Goal: Information Seeking & Learning: Learn about a topic

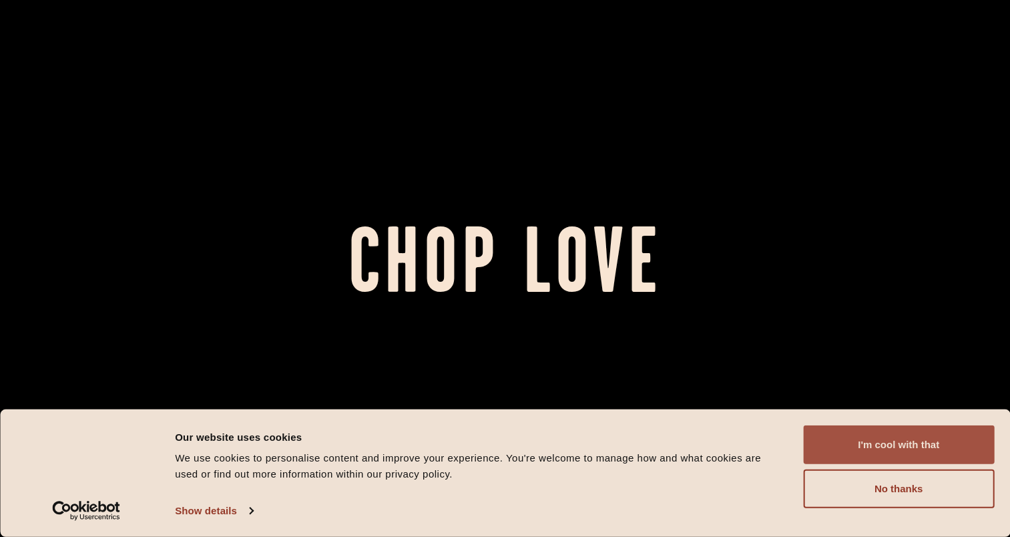
click at [864, 448] on button "I'm cool with that" at bounding box center [898, 444] width 191 height 39
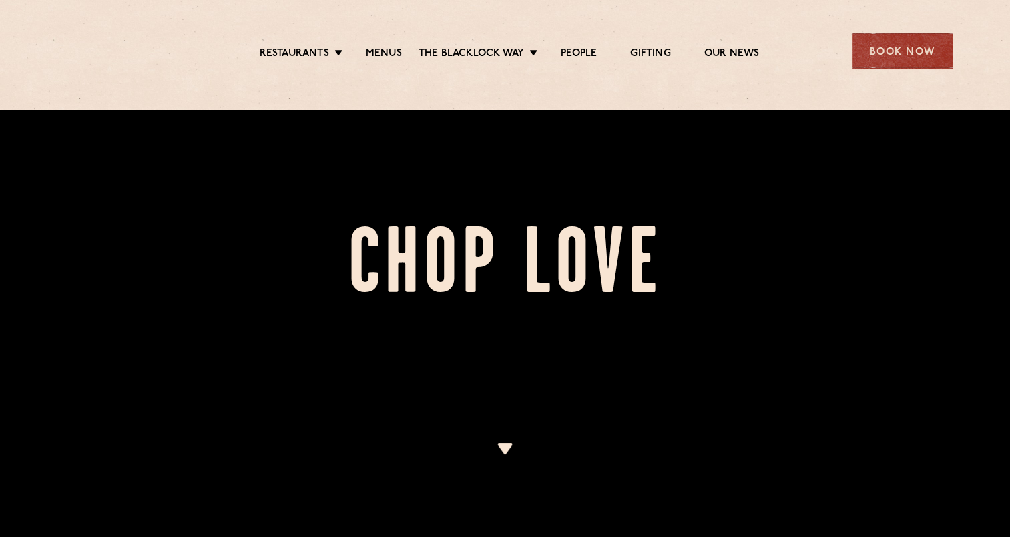
scroll to position [392, 0]
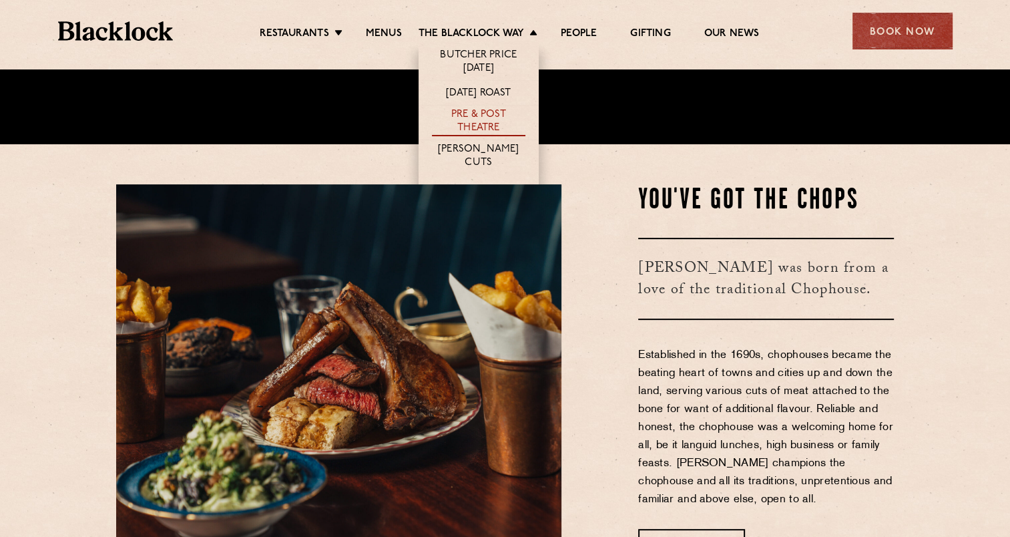
click at [480, 115] on link "Pre & Post Theatre" at bounding box center [478, 122] width 93 height 28
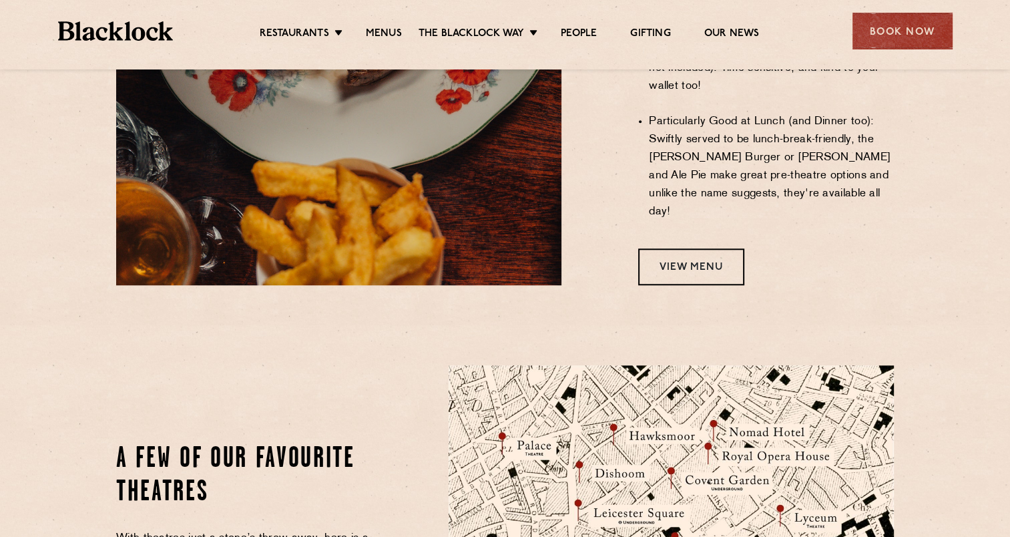
scroll to position [1190, 0]
click at [701, 248] on link "View Menu" at bounding box center [691, 266] width 106 height 37
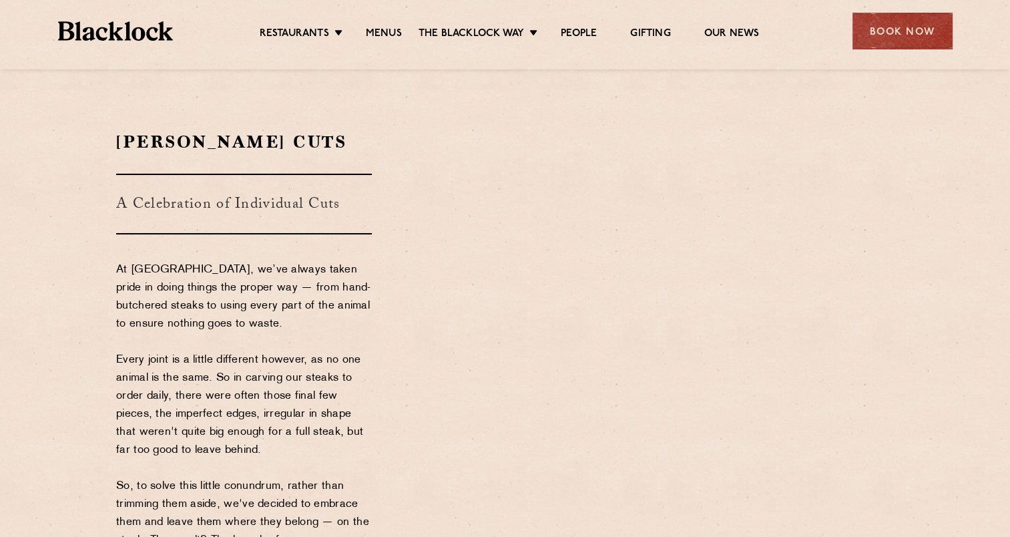
scroll to position [174, 0]
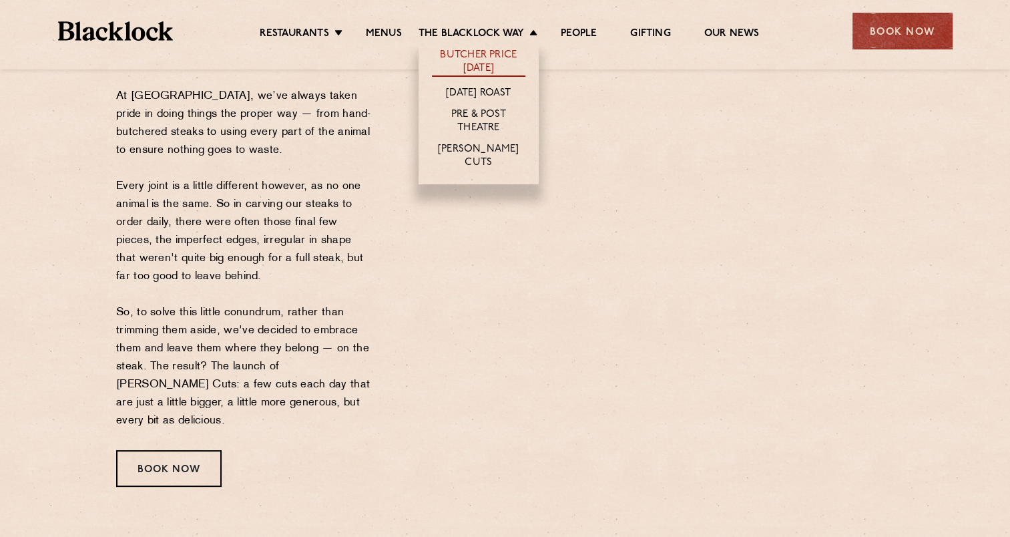
click at [501, 59] on link "Butcher Price [DATE]" at bounding box center [478, 63] width 93 height 28
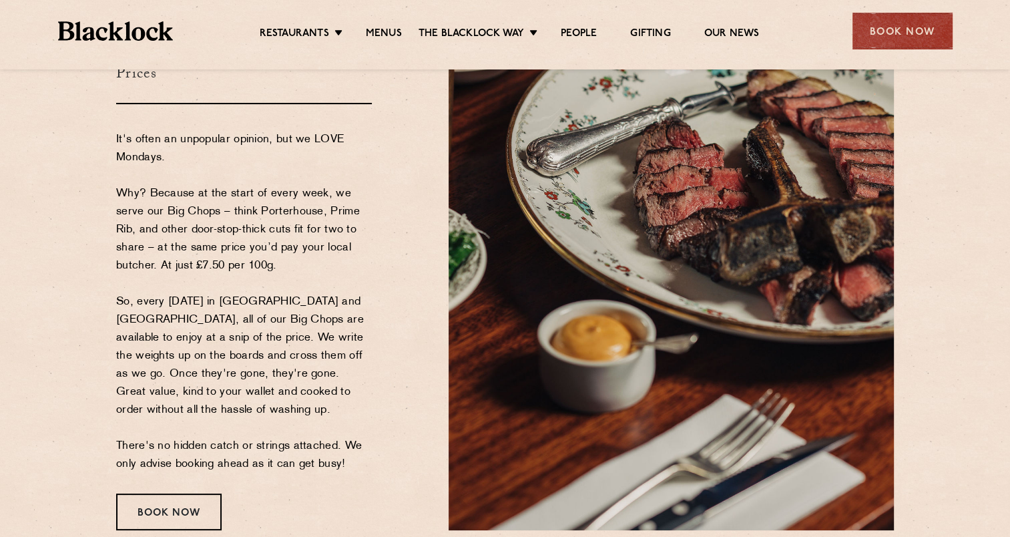
scroll to position [178, 0]
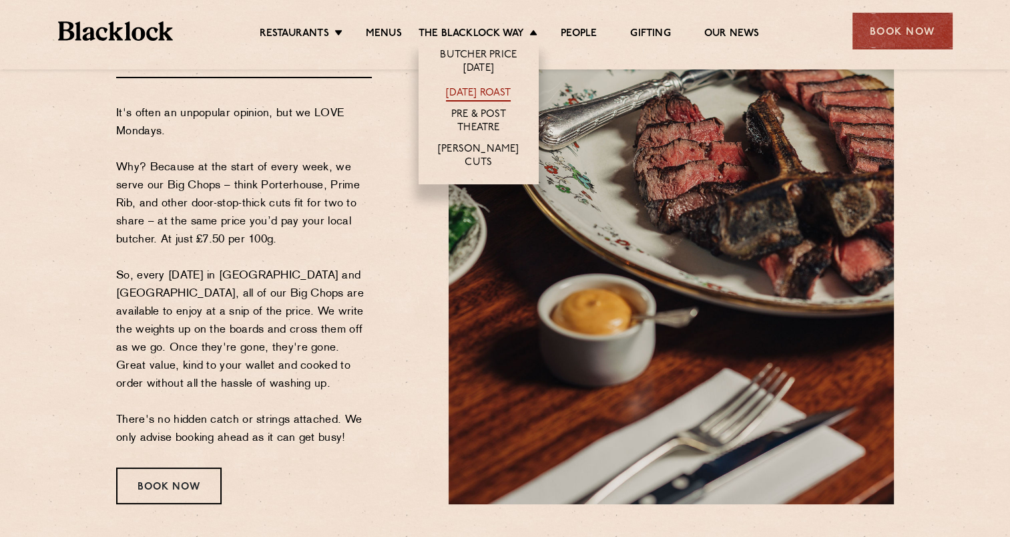
click at [467, 87] on link "[DATE] Roast" at bounding box center [478, 94] width 65 height 15
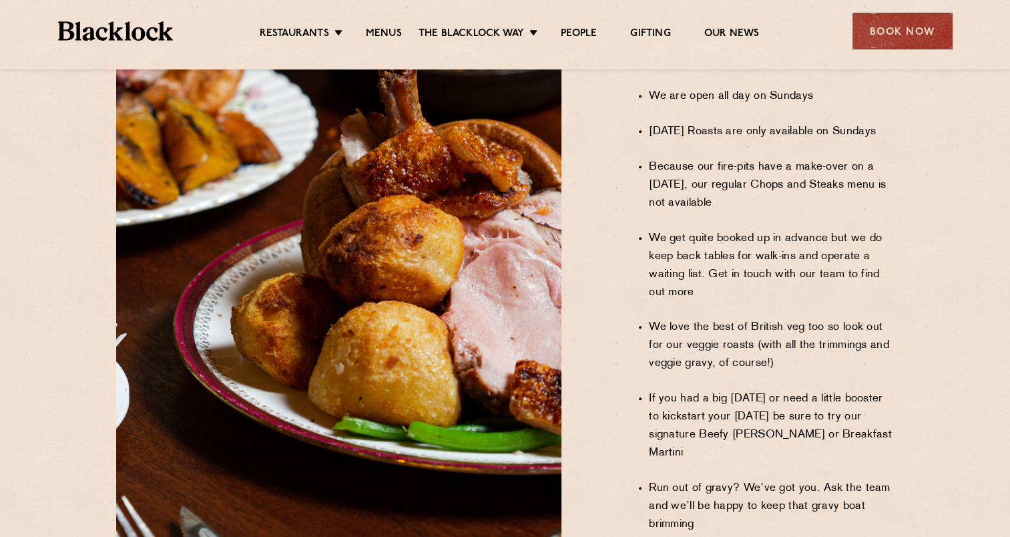
scroll to position [942, 0]
